Goal: Transaction & Acquisition: Purchase product/service

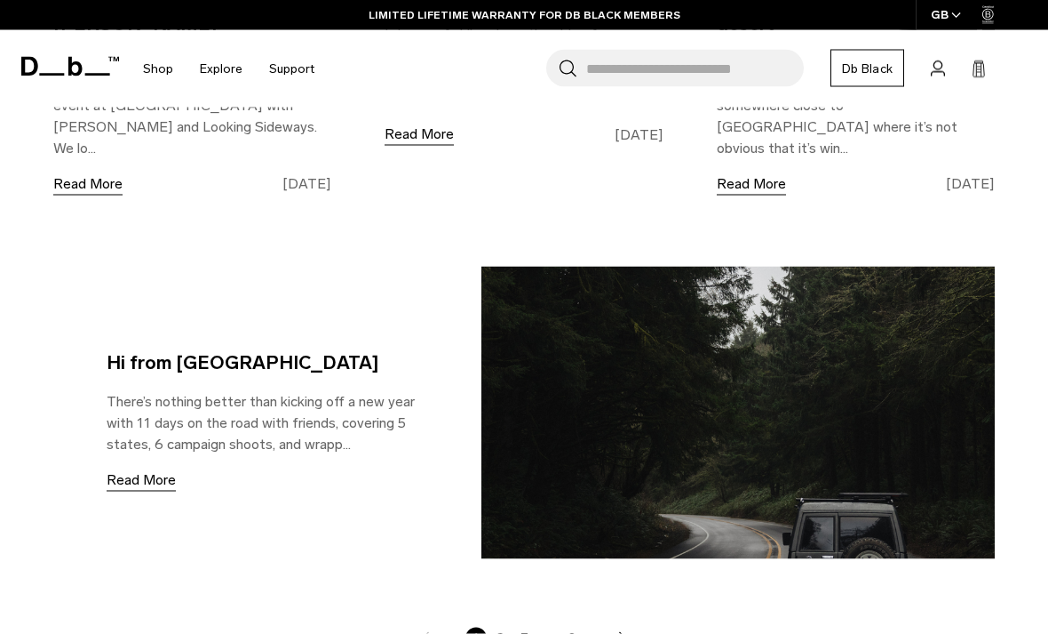
scroll to position [2741, 0]
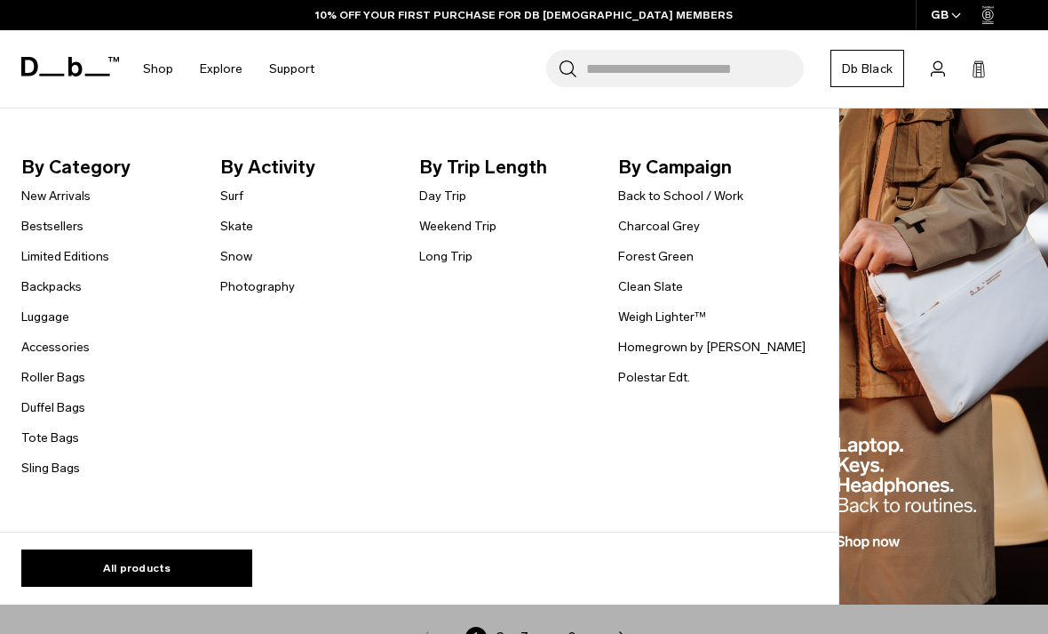
click at [237, 254] on link "Snow" at bounding box center [236, 256] width 32 height 19
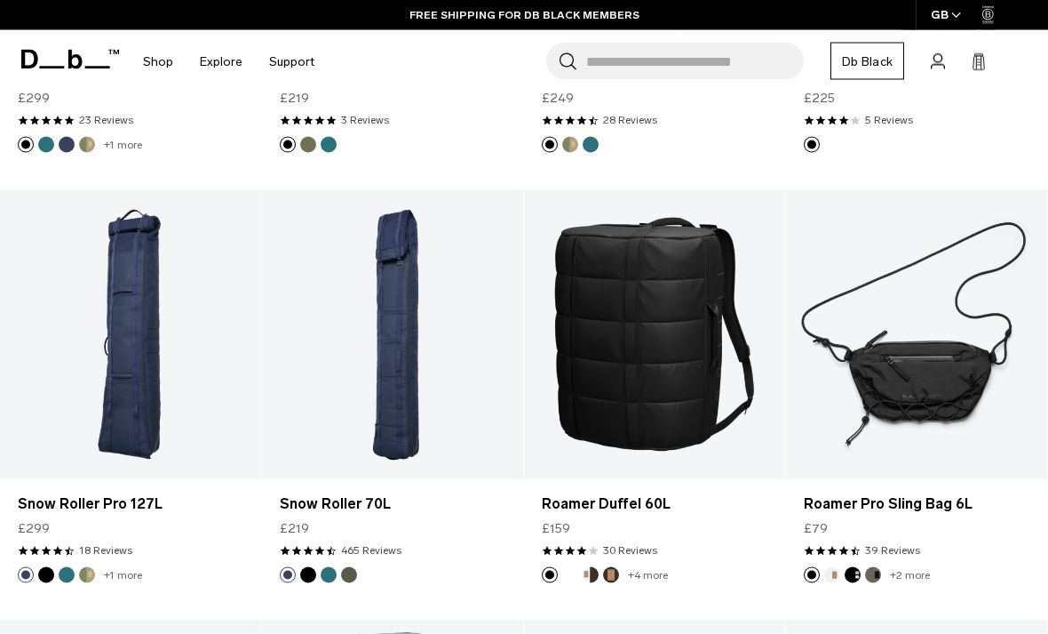
scroll to position [639, 0]
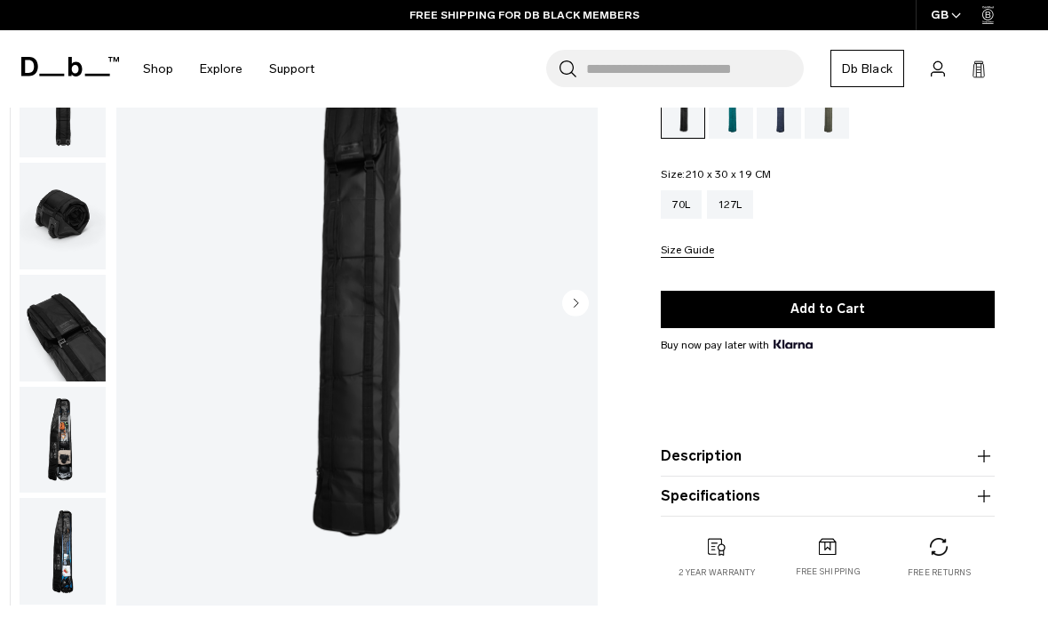
scroll to position [147, 0]
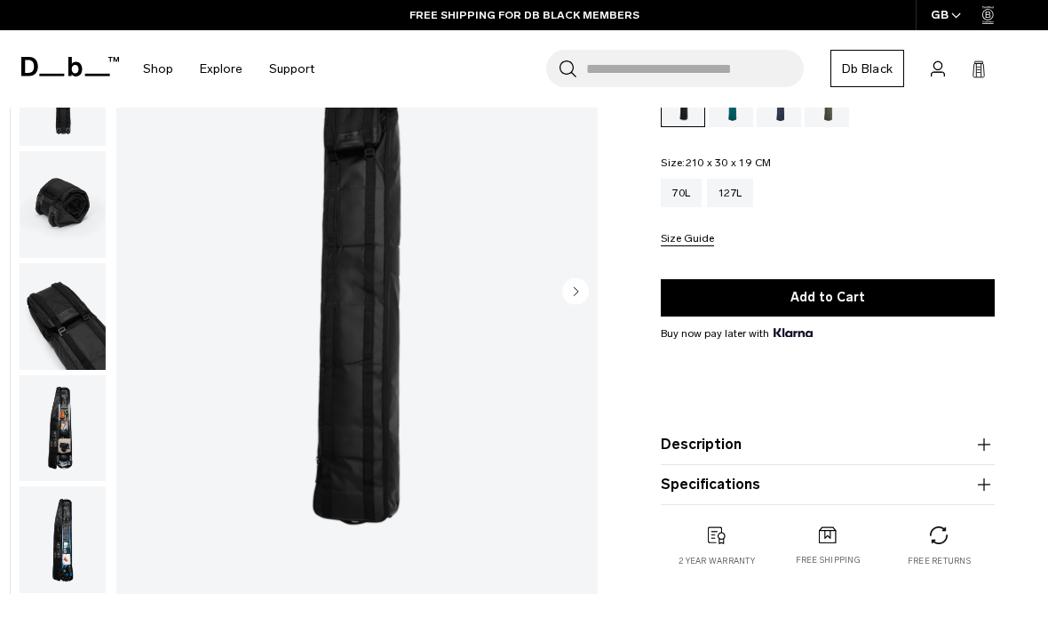
click at [52, 434] on img "button" at bounding box center [63, 427] width 86 height 107
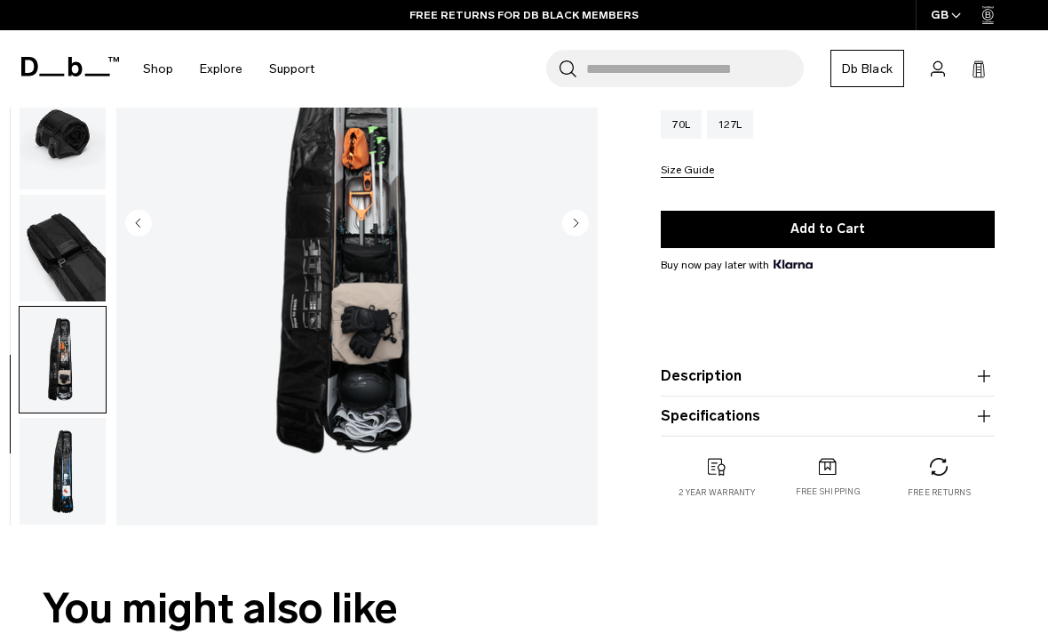
scroll to position [220, 0]
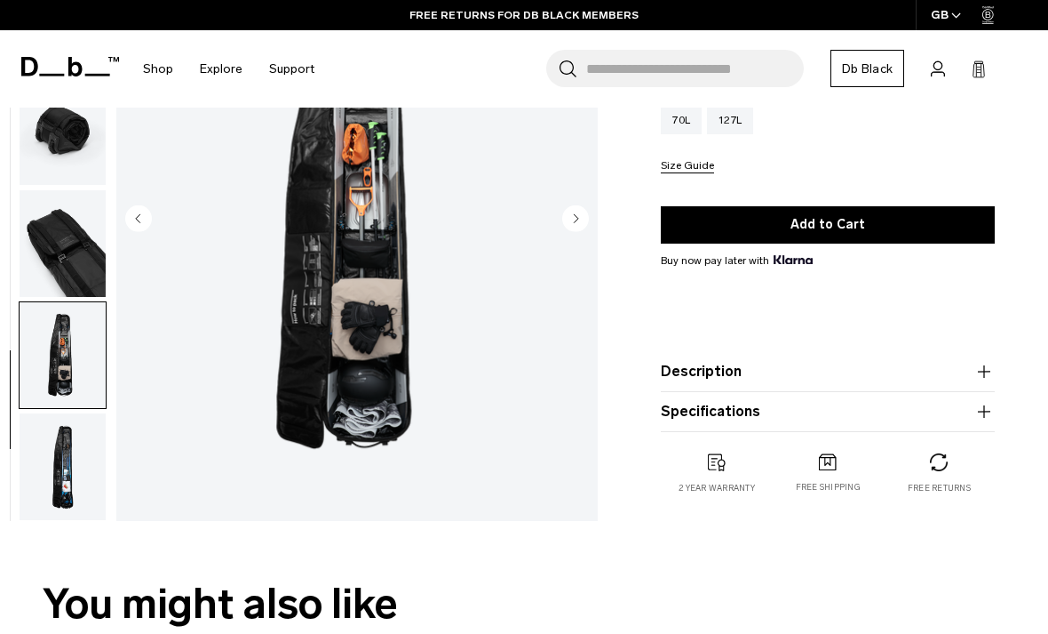
click at [59, 437] on img "button" at bounding box center [63, 466] width 86 height 107
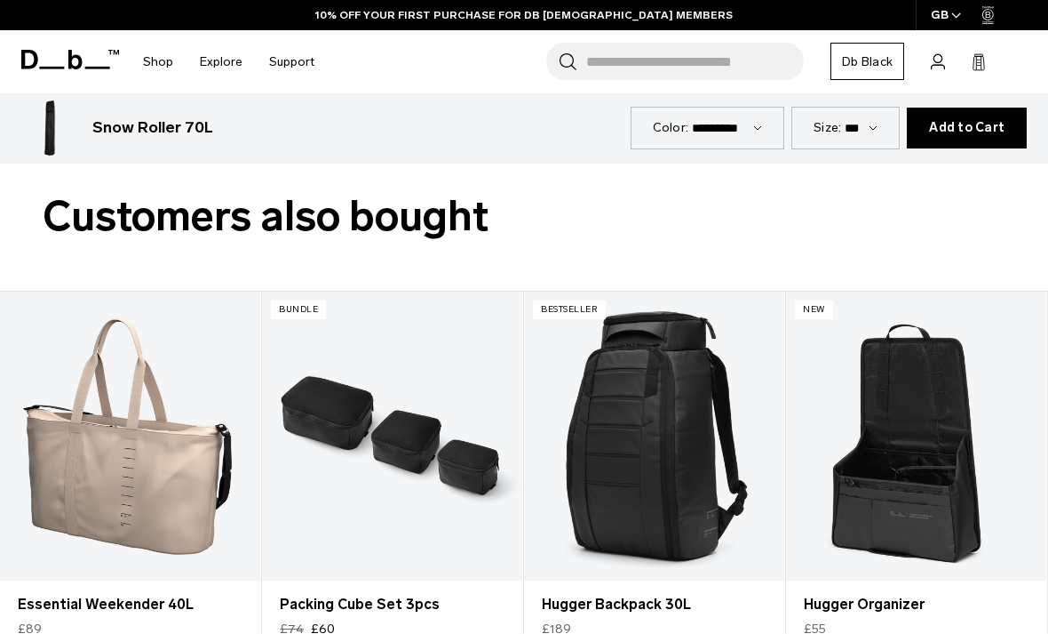
scroll to position [2712, 0]
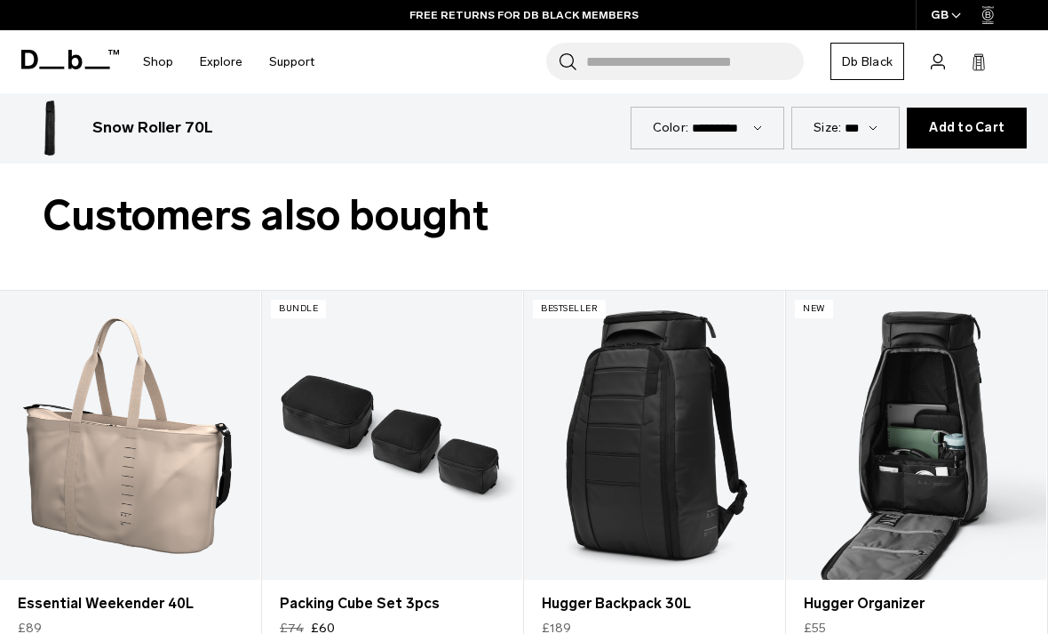
click at [950, 381] on link "Hugger Organizer" at bounding box center [916, 436] width 260 height 290
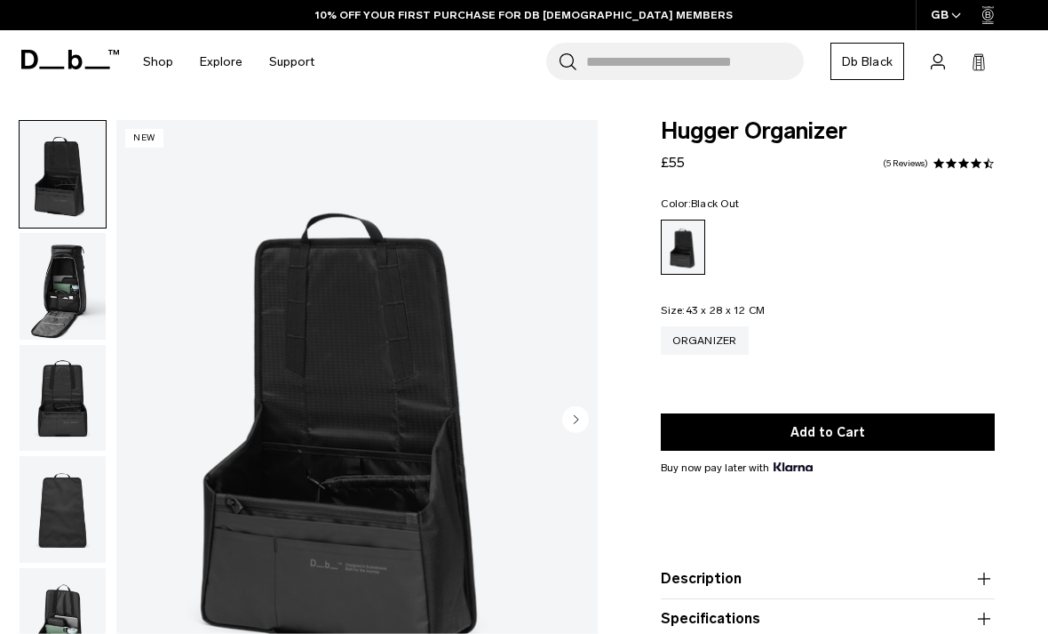
click at [48, 279] on img "button" at bounding box center [63, 286] width 86 height 107
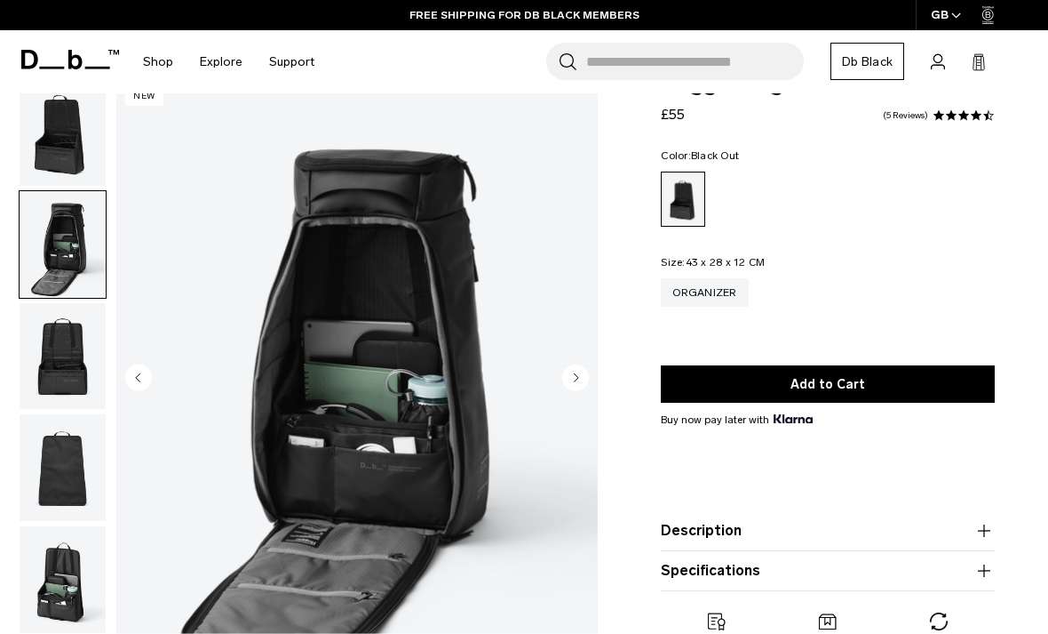
scroll to position [49, 0]
